Goal: Task Accomplishment & Management: Manage account settings

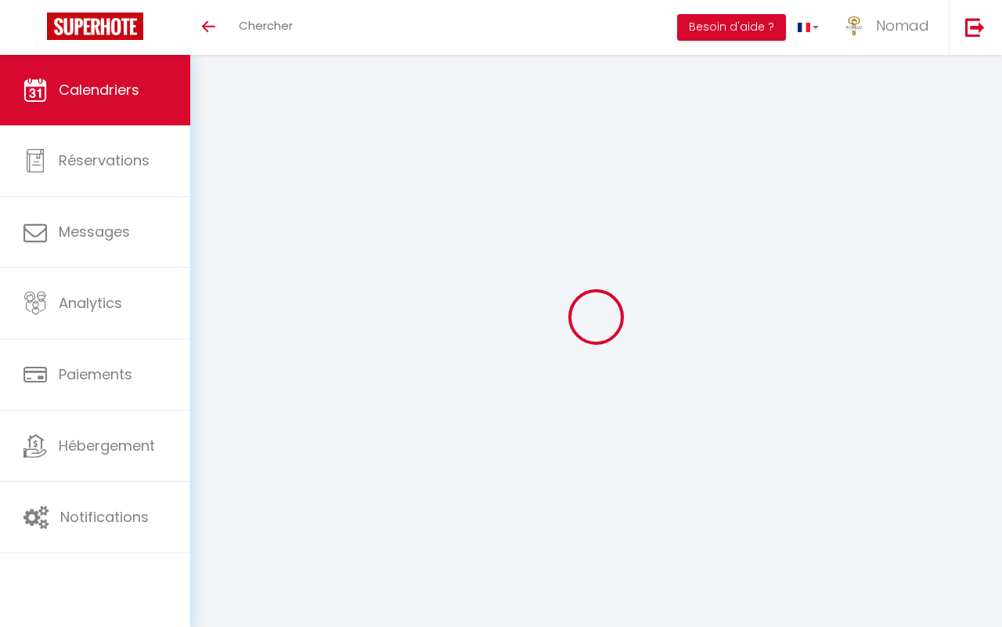
select select
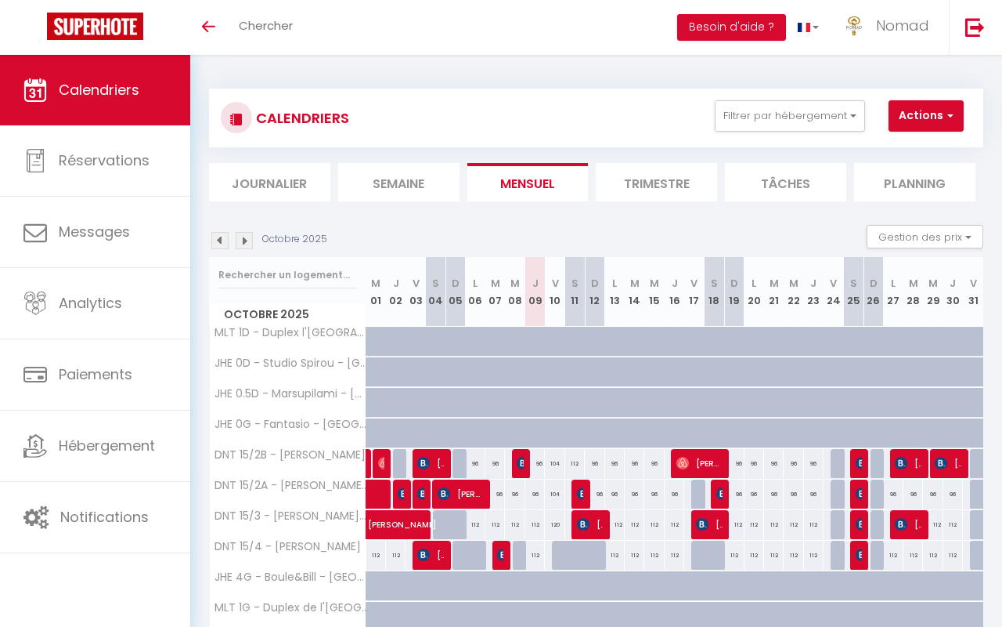
select select
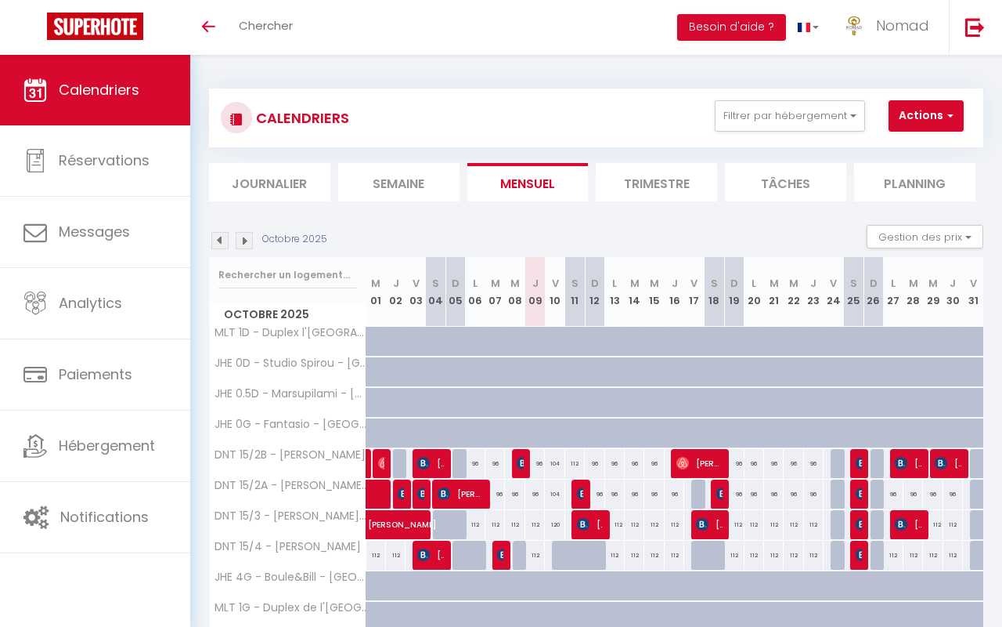
select select
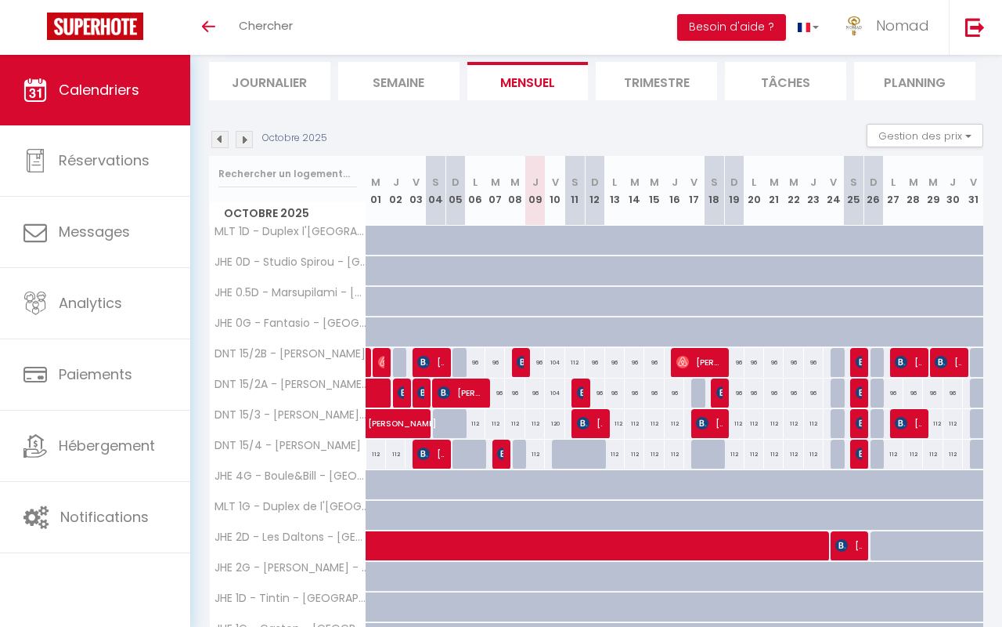
scroll to position [442, 0]
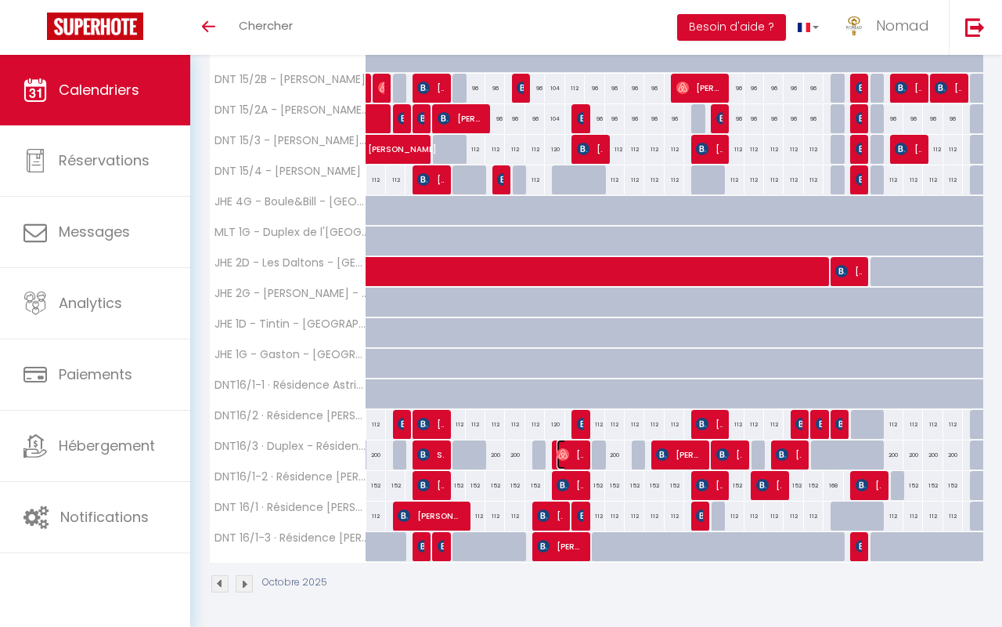
click at [570, 457] on span "[PERSON_NAME]" at bounding box center [570, 454] width 26 height 30
select select "OK"
select select "1"
select select "0"
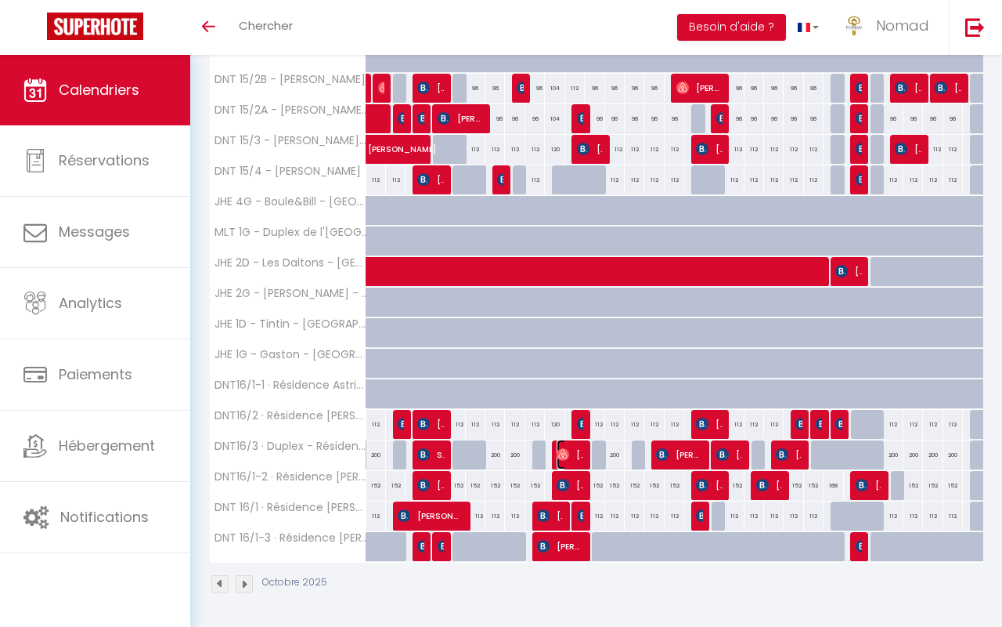
select select "1"
select select
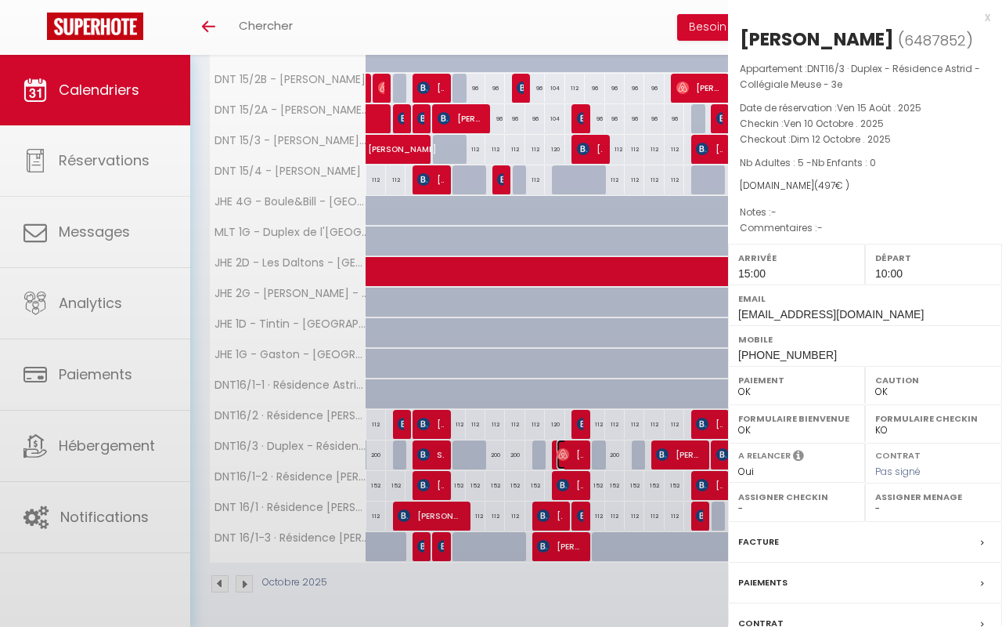
select select "21644"
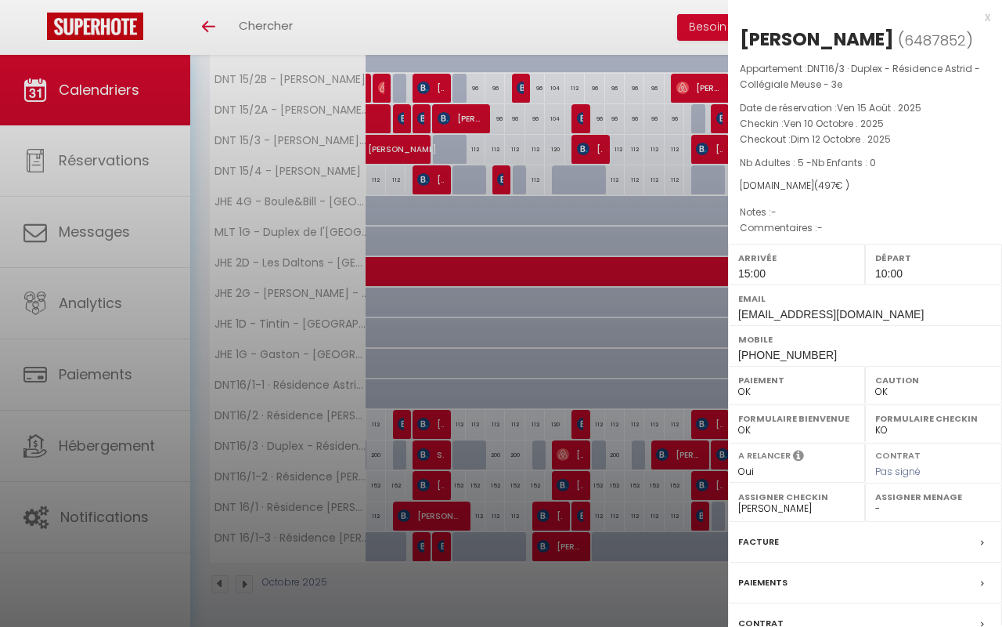
click at [570, 483] on div at bounding box center [501, 313] width 1002 height 627
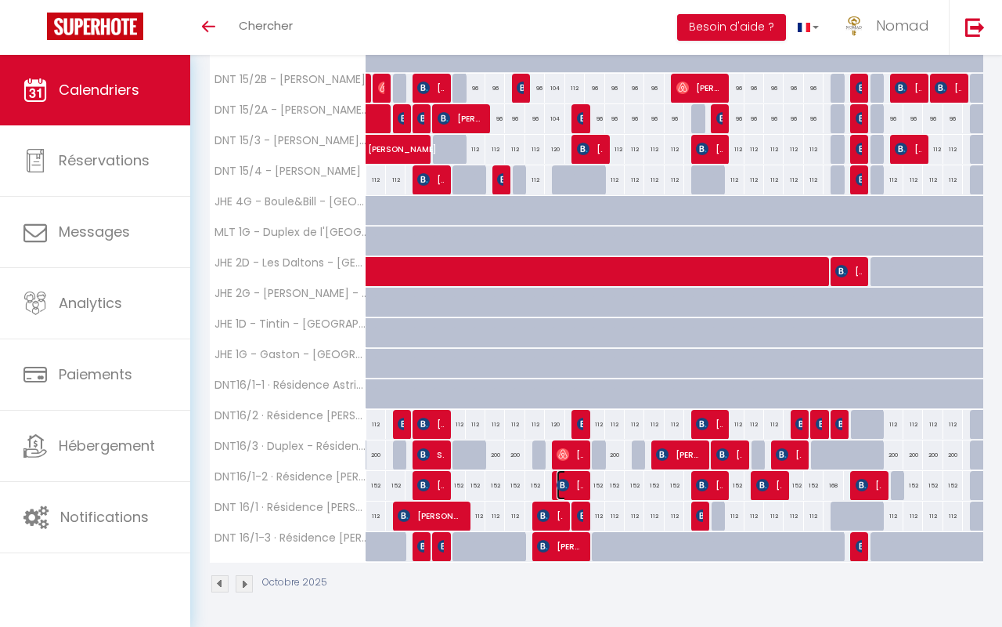
click at [570, 483] on span "[PERSON_NAME]" at bounding box center [570, 485] width 26 height 30
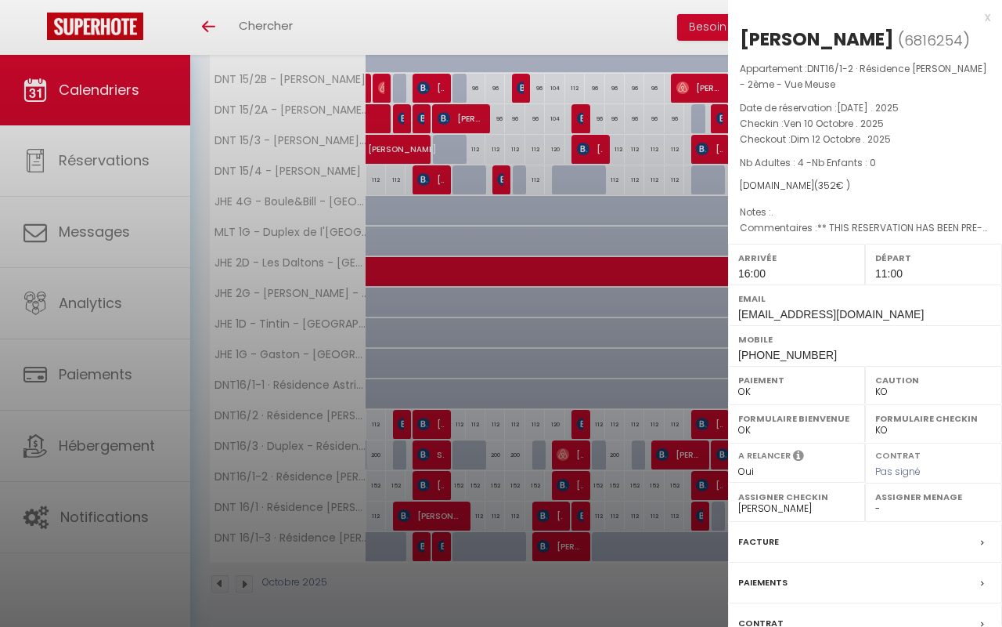
click at [570, 483] on div at bounding box center [501, 313] width 1002 height 627
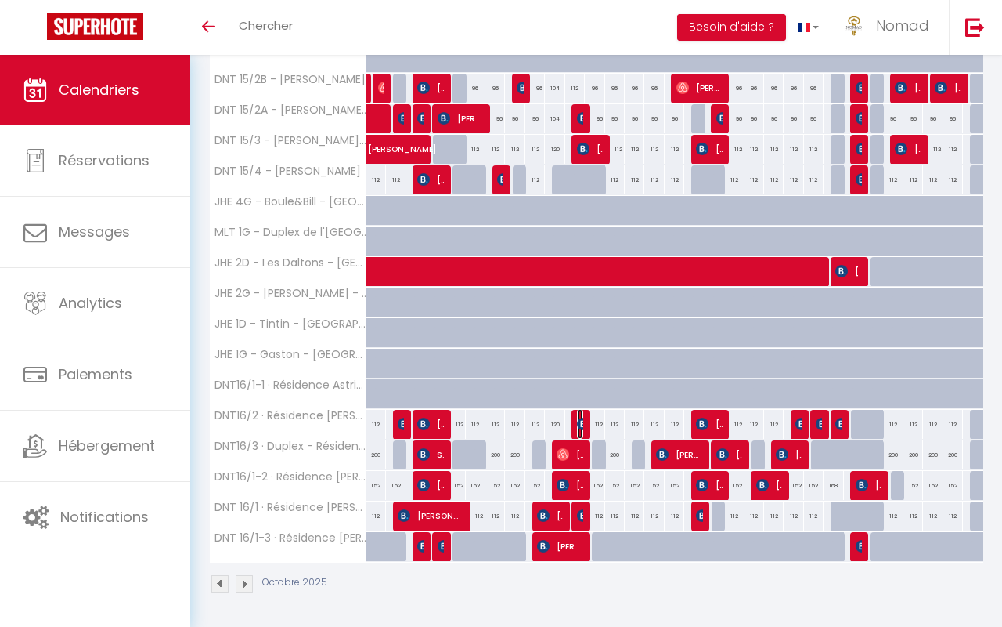
click at [577, 421] on img at bounding box center [583, 423] width 13 height 13
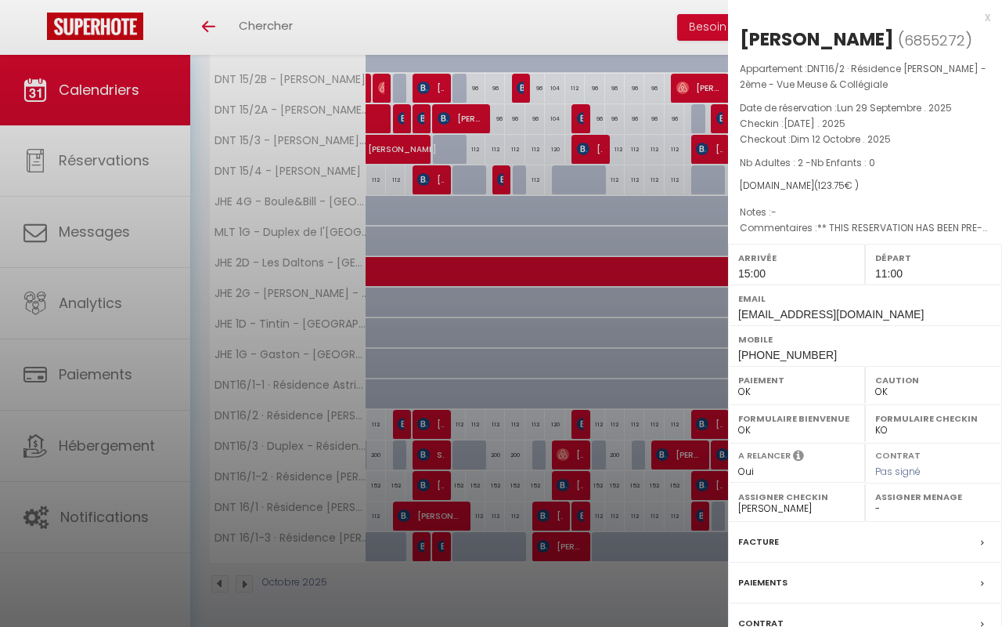
click at [578, 517] on div at bounding box center [501, 313] width 1002 height 627
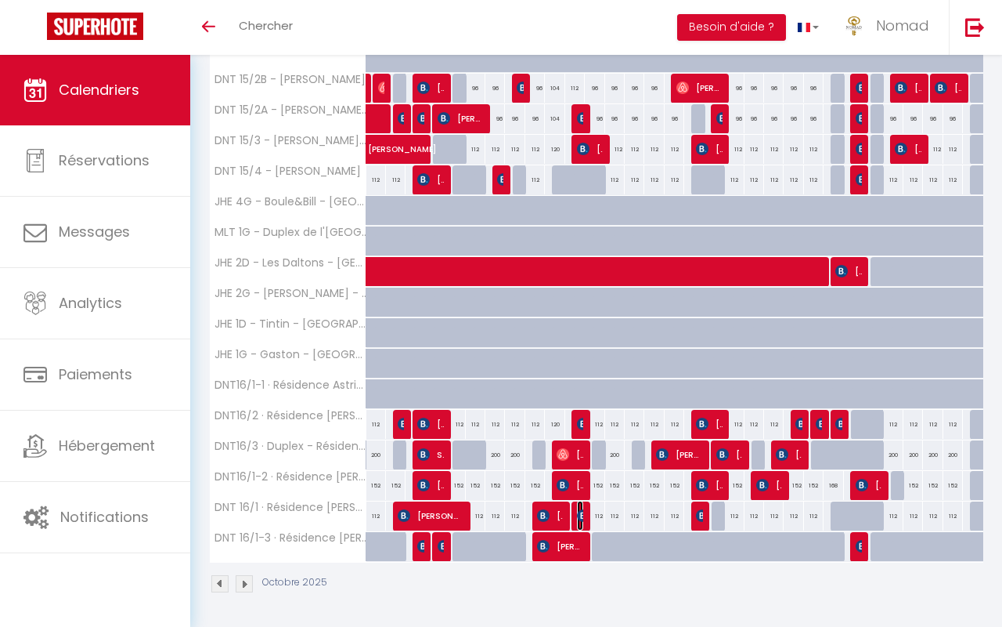
click at [578, 517] on img at bounding box center [583, 515] width 13 height 13
select select "KO"
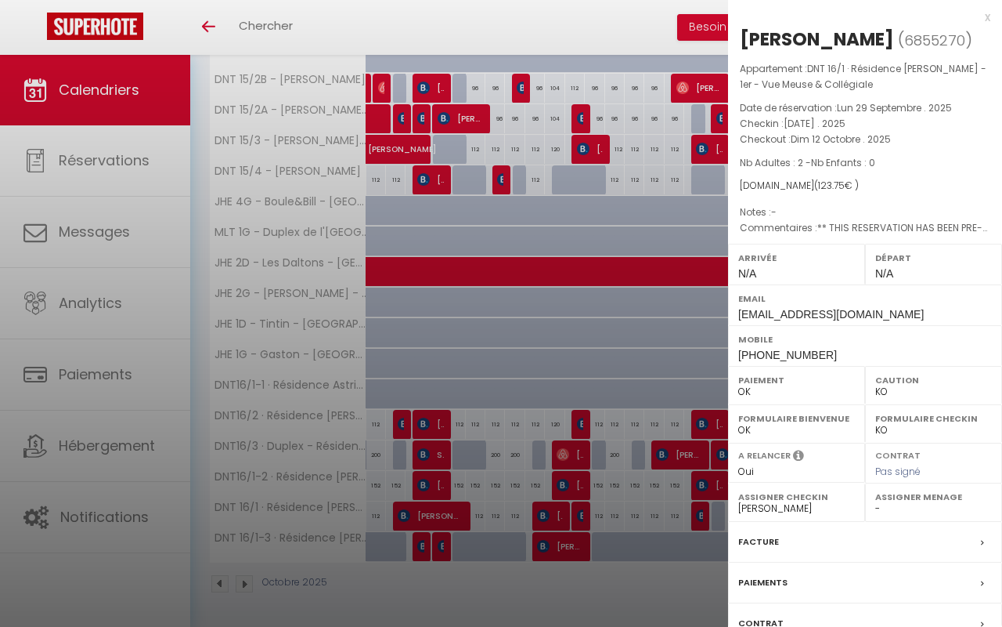
click at [578, 517] on div at bounding box center [501, 313] width 1002 height 627
